Goal: Transaction & Acquisition: Purchase product/service

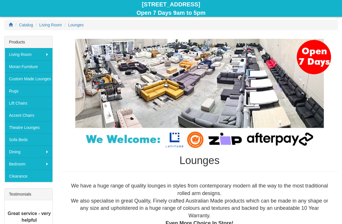
scroll to position [66, 0]
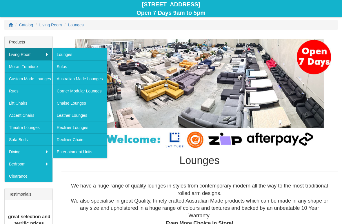
click at [63, 53] on link "Lounges" at bounding box center [79, 54] width 54 height 12
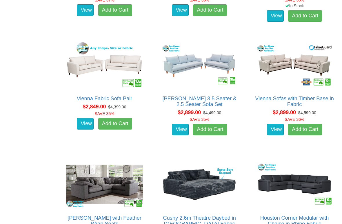
scroll to position [1864, 0]
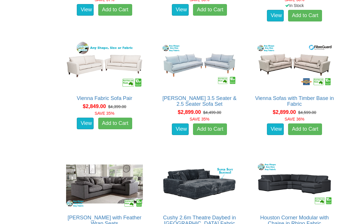
click at [86, 126] on link "View" at bounding box center [85, 124] width 17 height 12
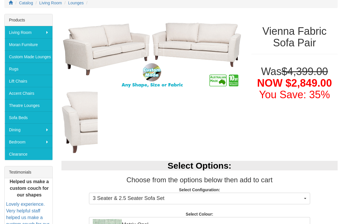
scroll to position [88, 0]
click at [158, 89] on img at bounding box center [151, 52] width 181 height 76
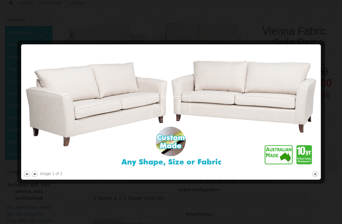
click at [314, 64] on img at bounding box center [171, 107] width 296 height 123
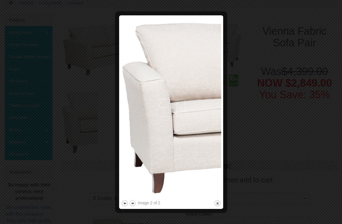
click at [217, 167] on button "close" at bounding box center [217, 203] width 7 height 7
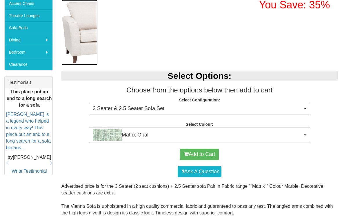
scroll to position [178, 0]
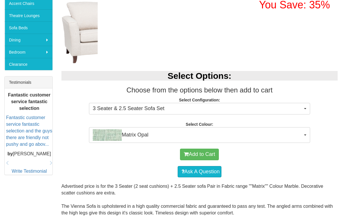
click at [308, 112] on button "3 Seater & 2.5 Seater Sofa Set" at bounding box center [199, 109] width 221 height 12
